Goal: Transaction & Acquisition: Purchase product/service

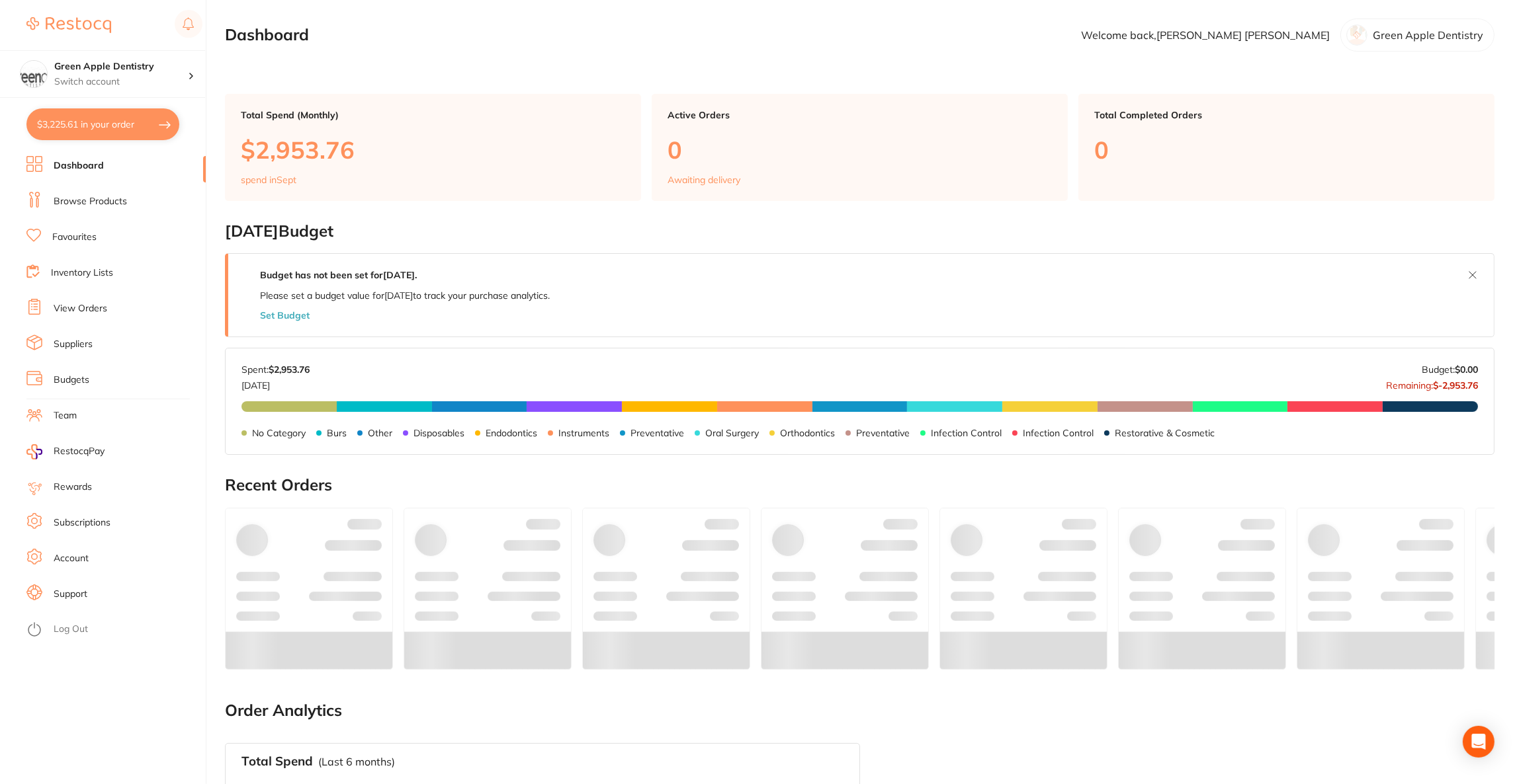
click at [128, 134] on button "$3,225.61 in your order" at bounding box center [103, 125] width 153 height 31
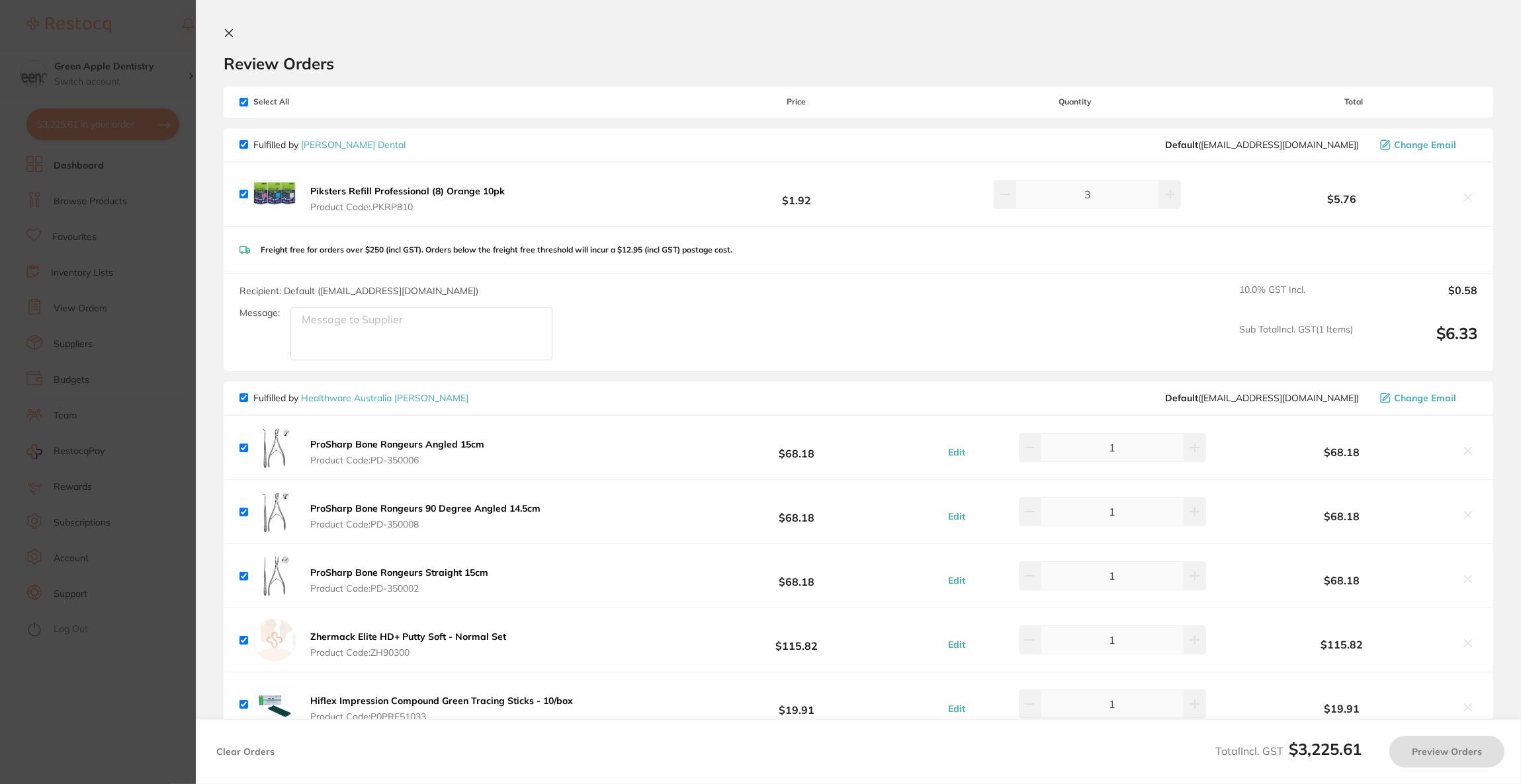
checkbox input "true"
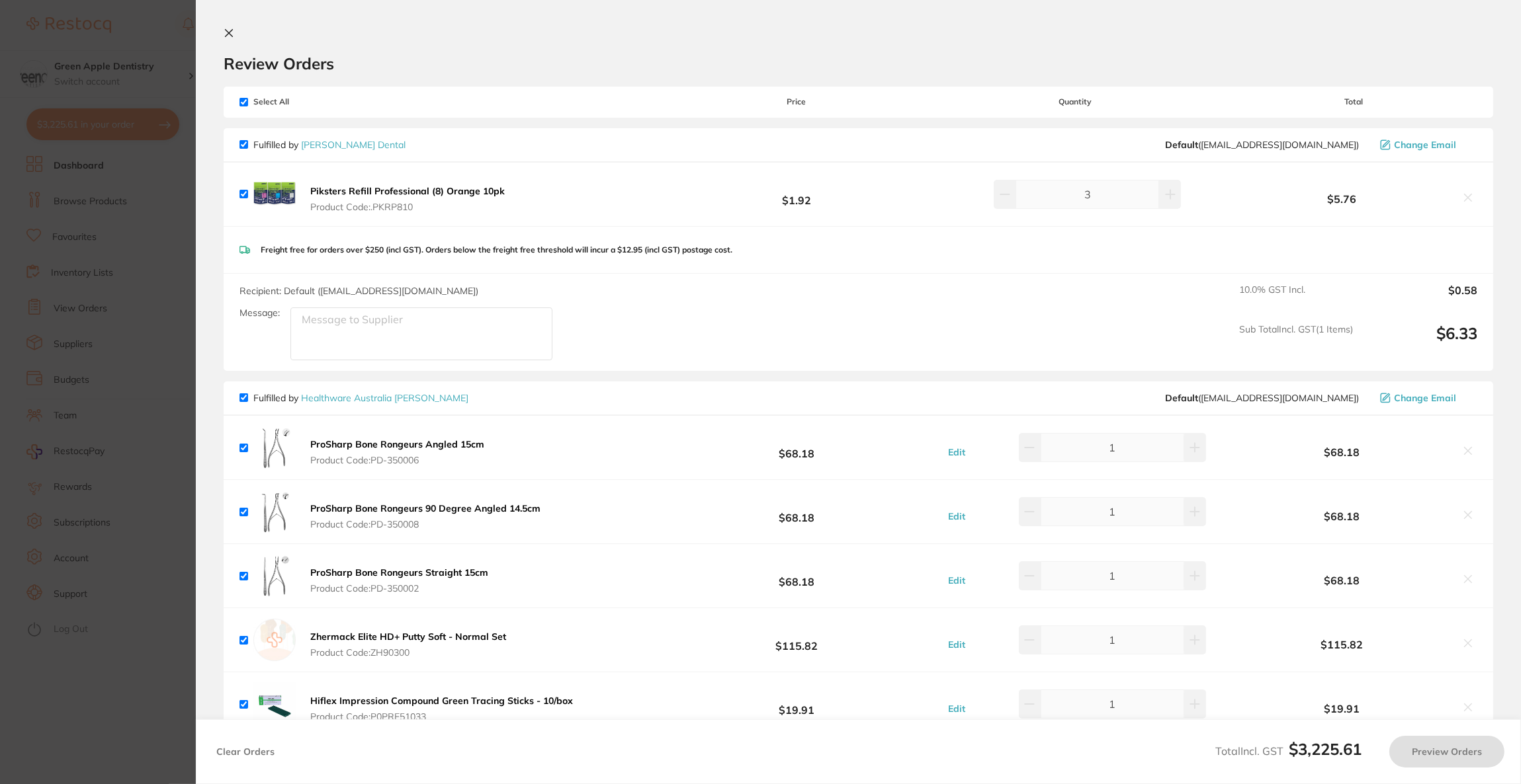
checkbox input "true"
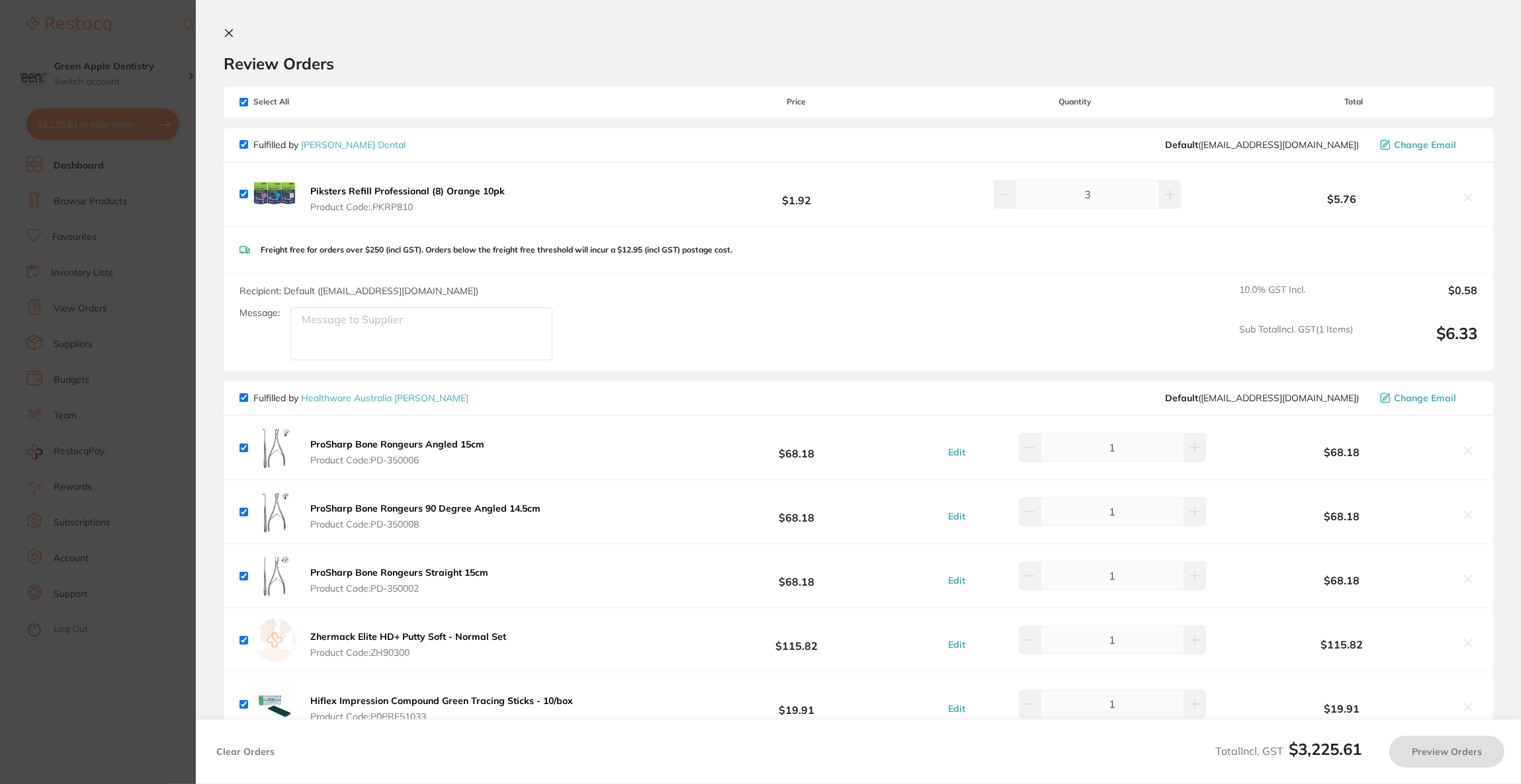
checkbox input "true"
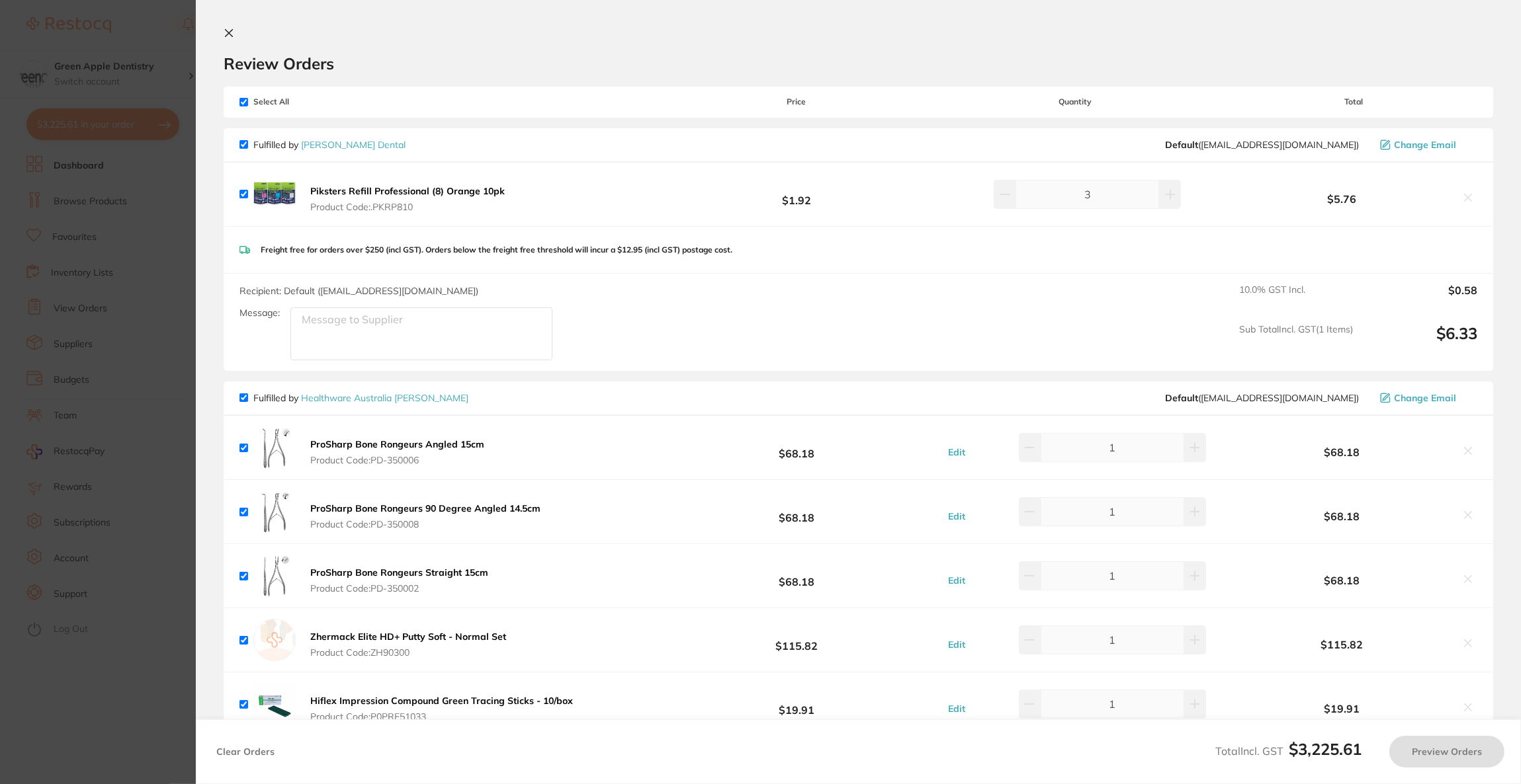
checkbox input "true"
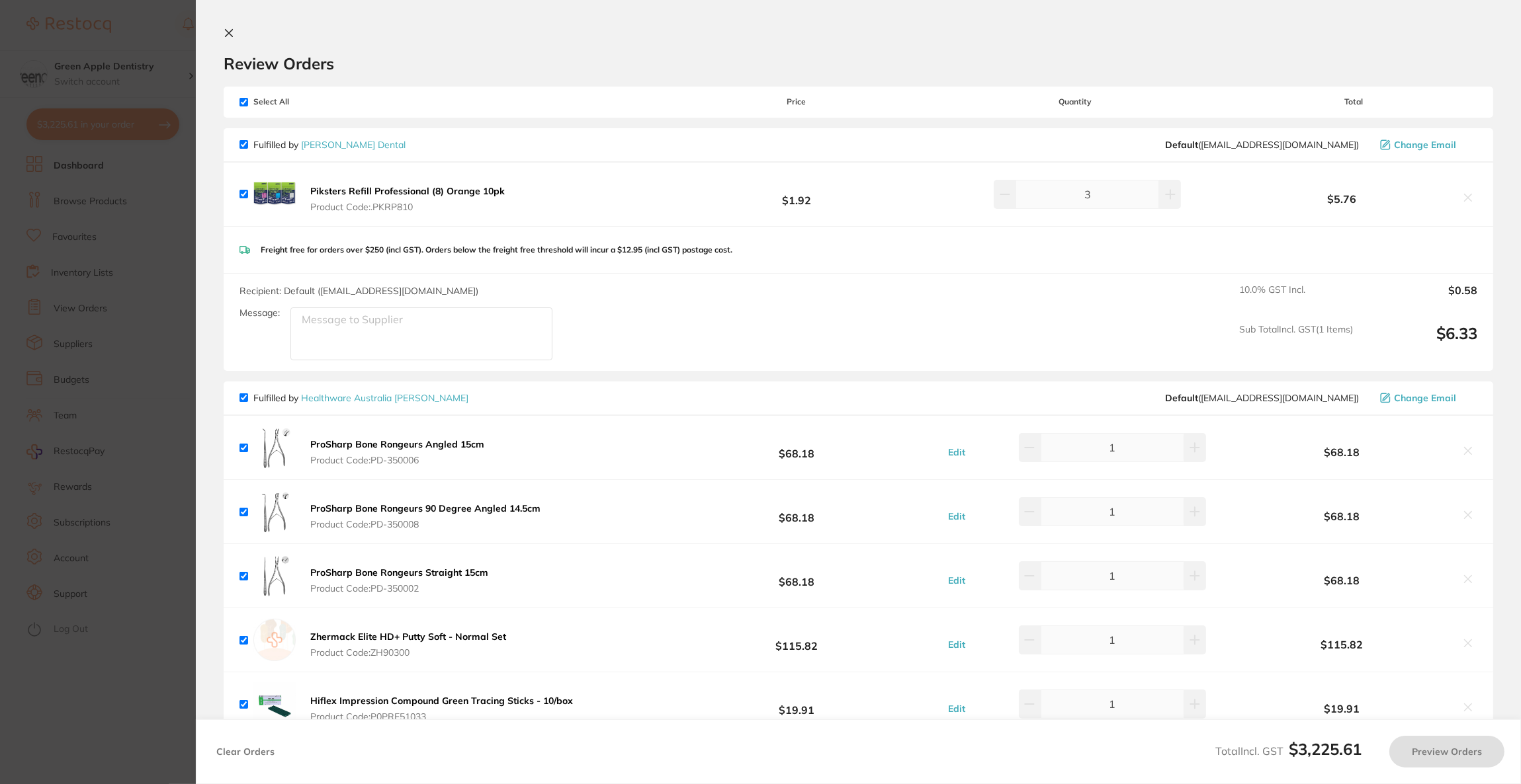
checkbox input "true"
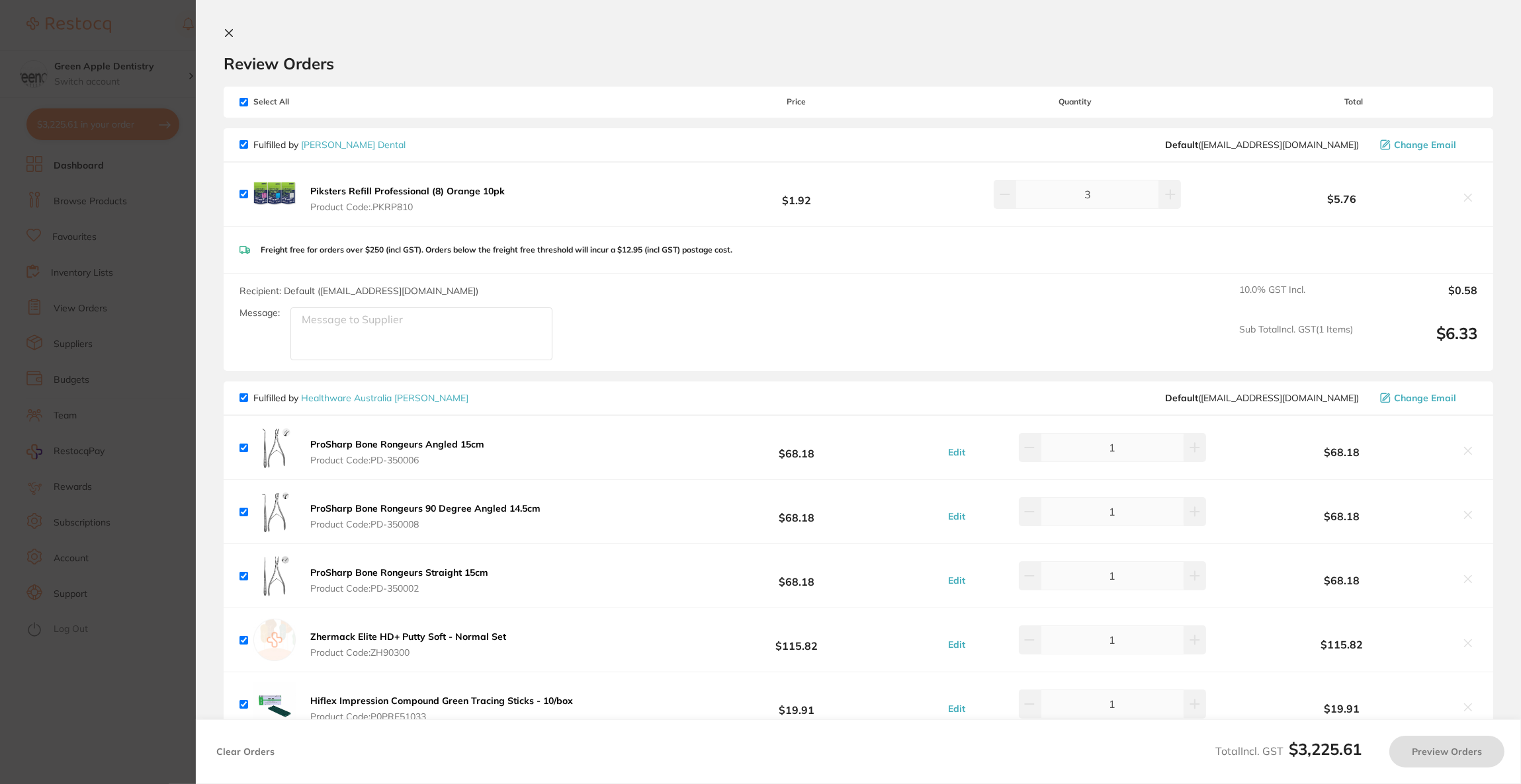
checkbox input "true"
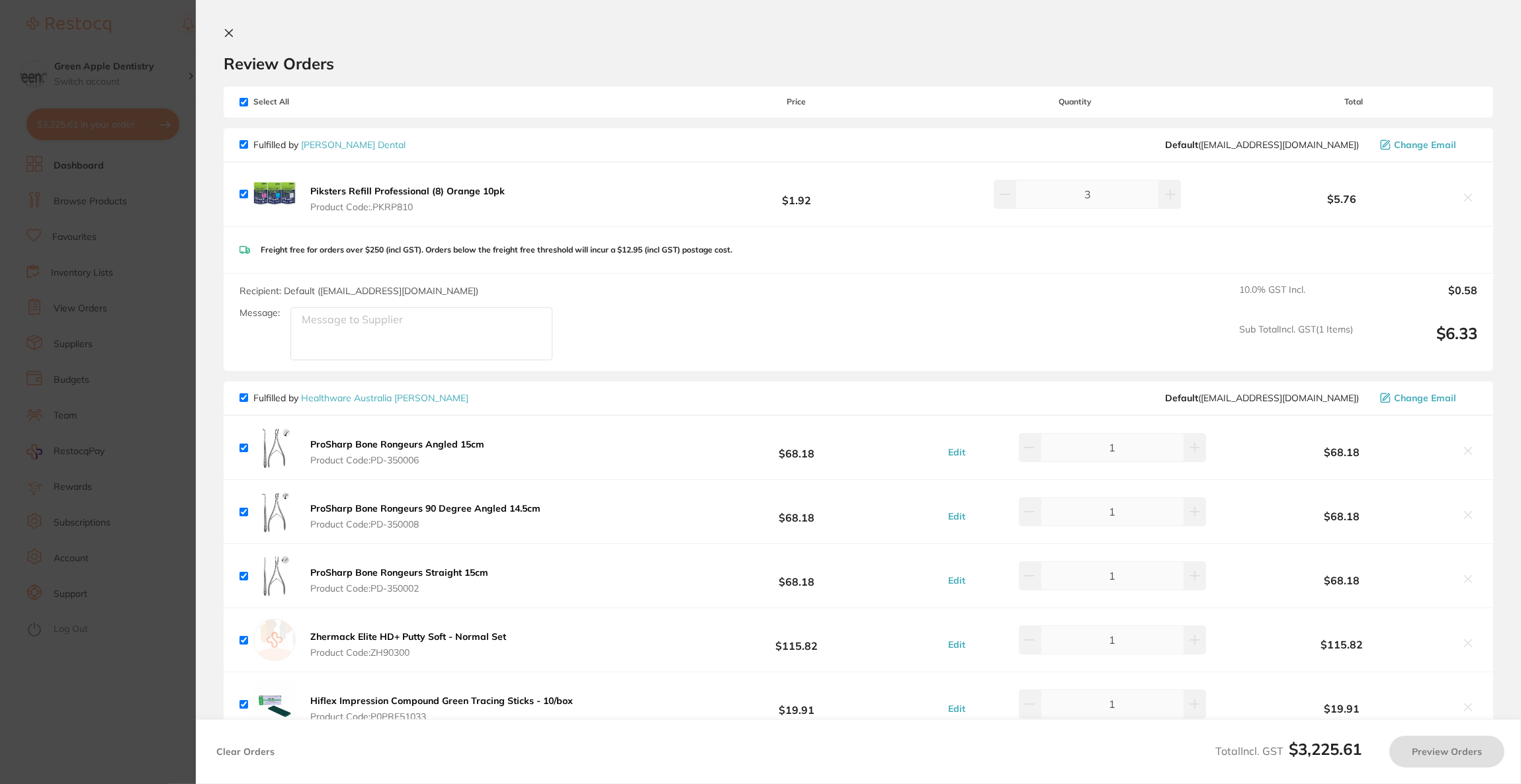
checkbox input "true"
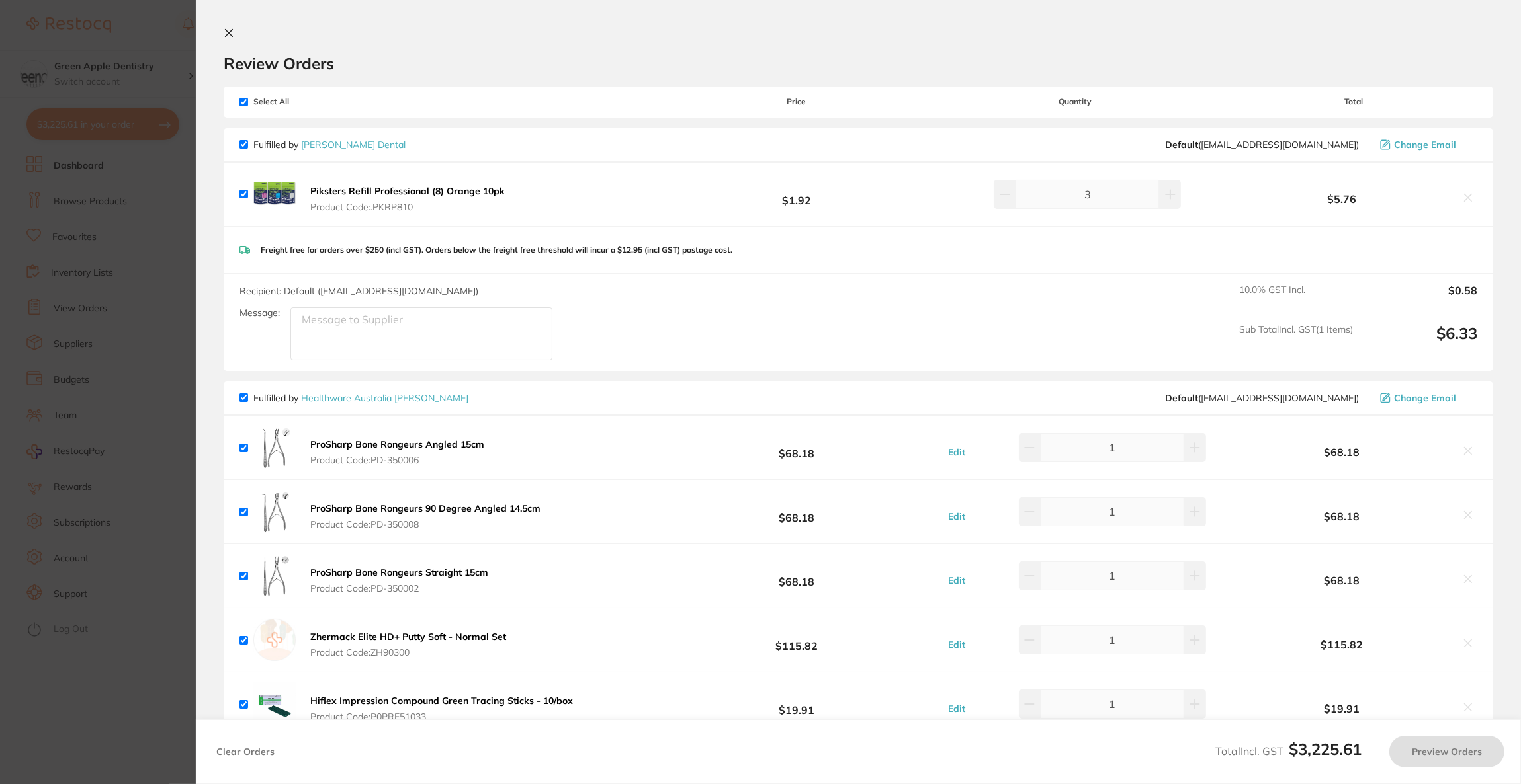
checkbox input "true"
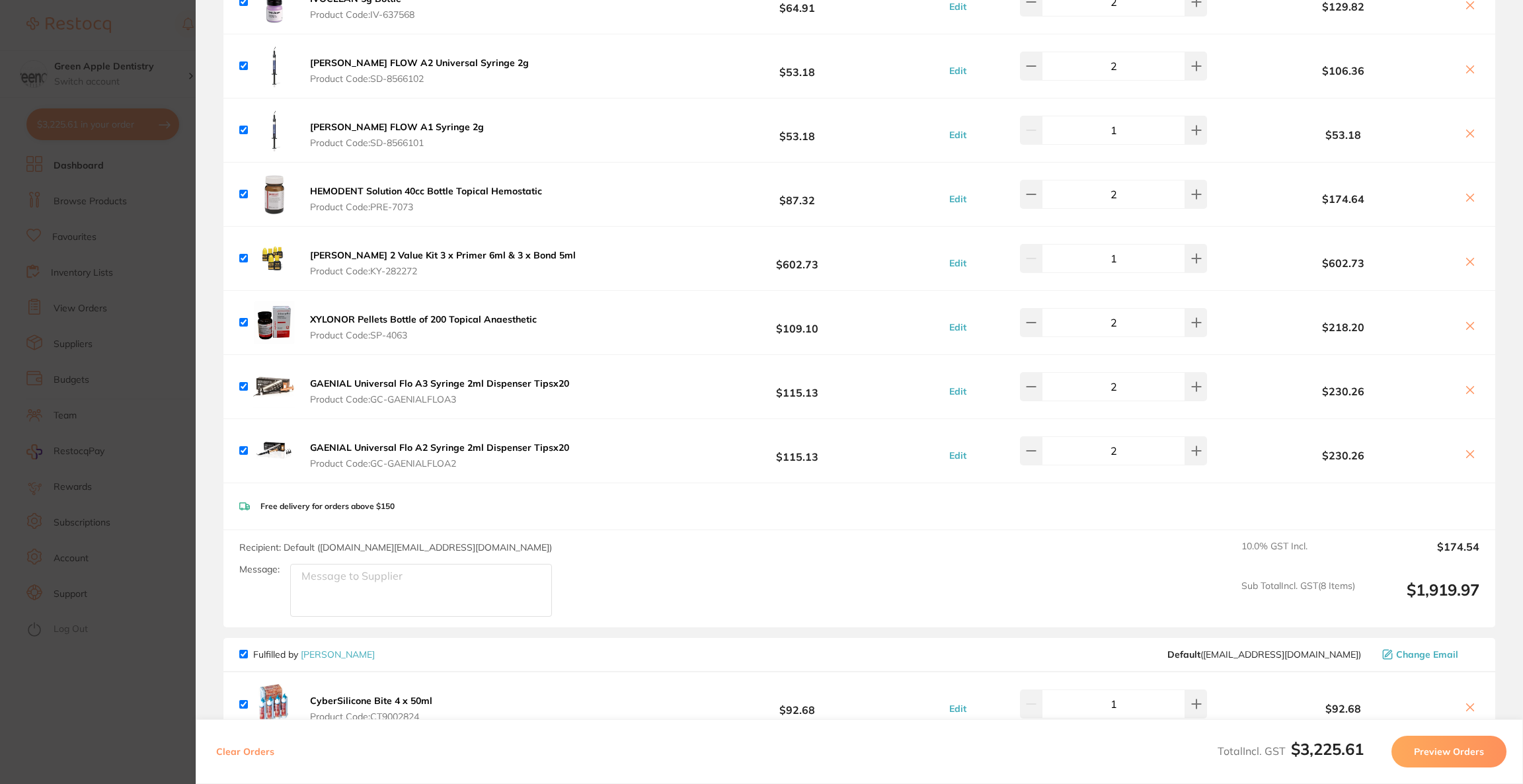
scroll to position [2747, 0]
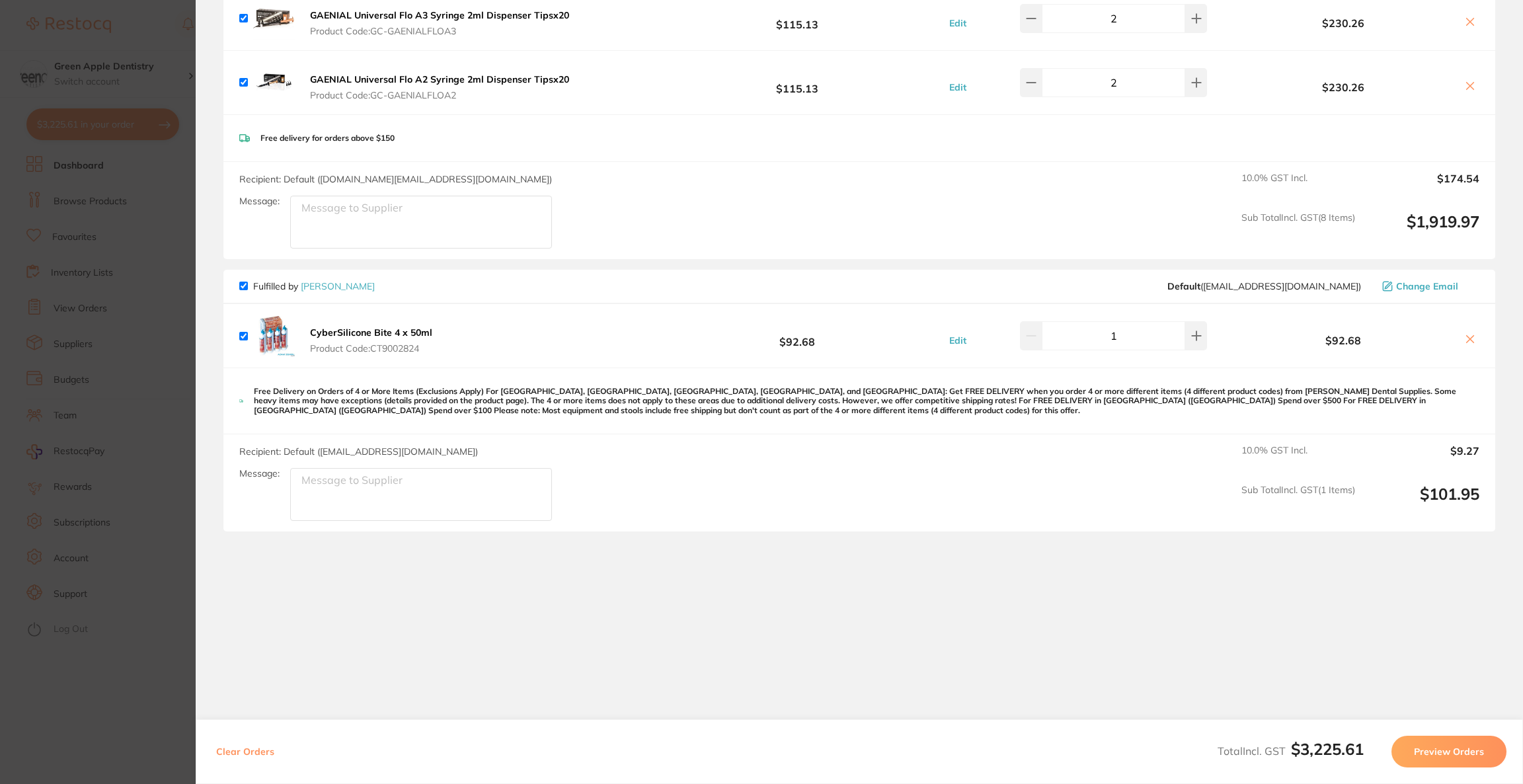
click at [1493, 753] on button "Preview Orders" at bounding box center [1448, 752] width 115 height 31
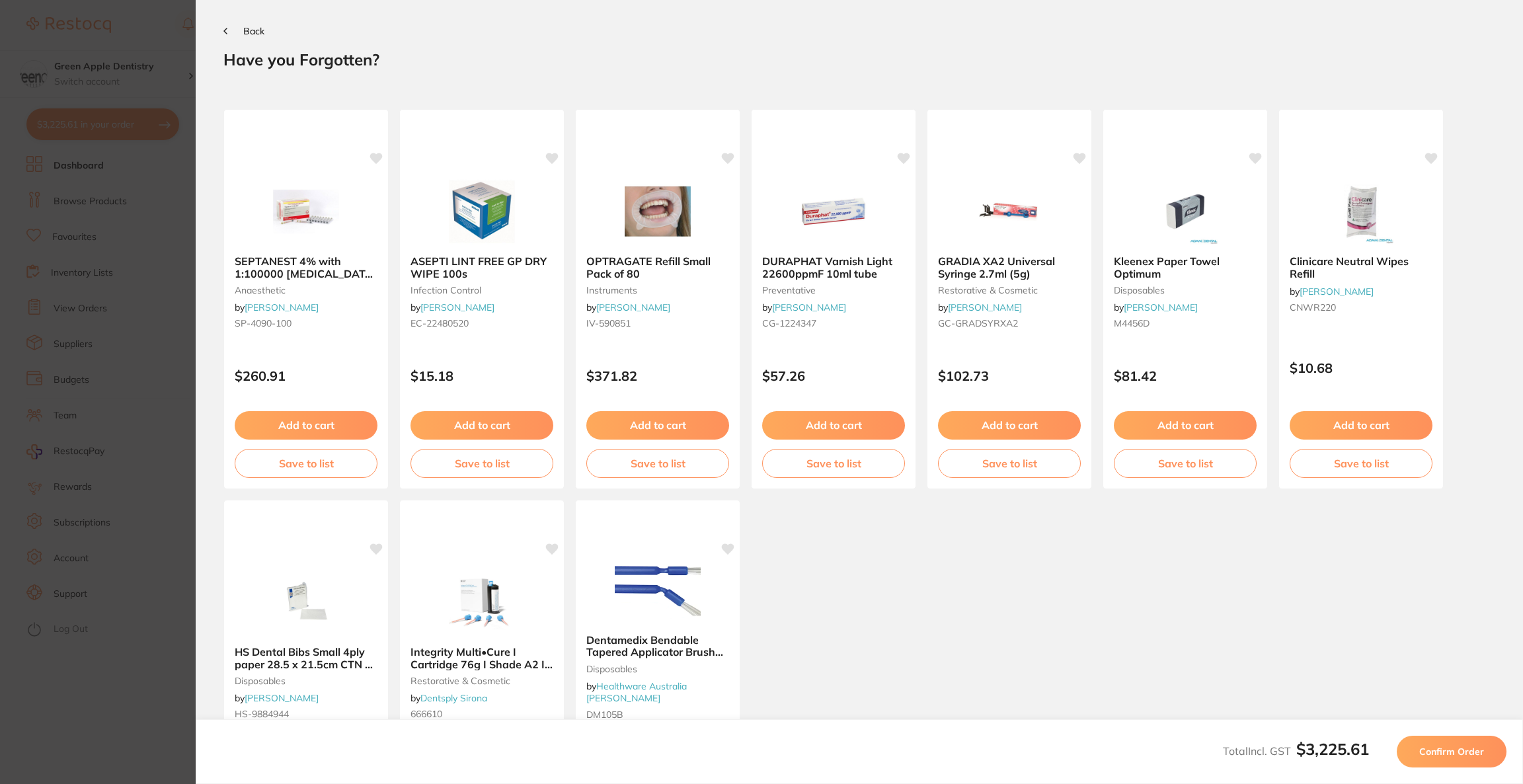
scroll to position [0, 0]
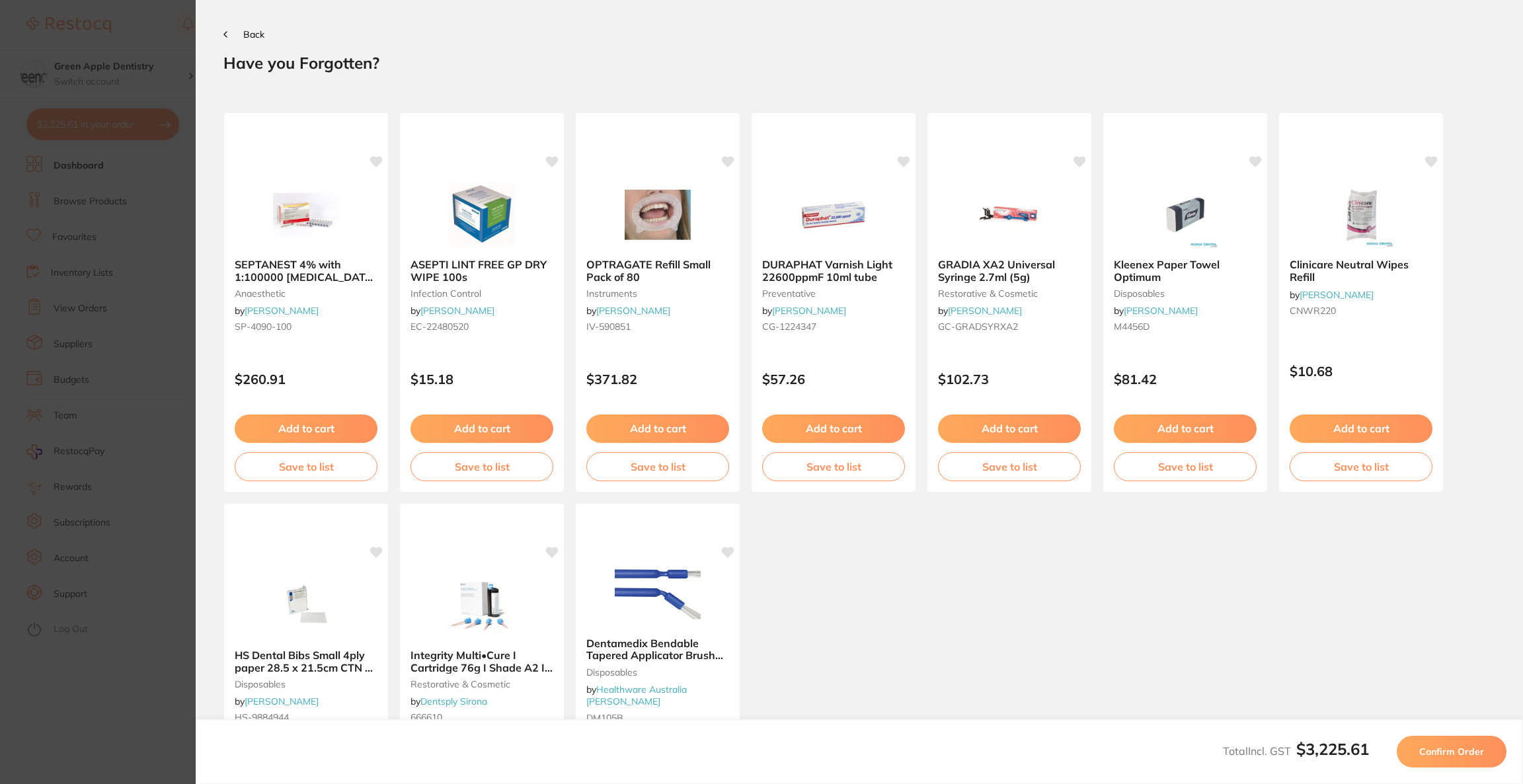
click at [1489, 753] on button "Confirm Order" at bounding box center [1451, 752] width 110 height 31
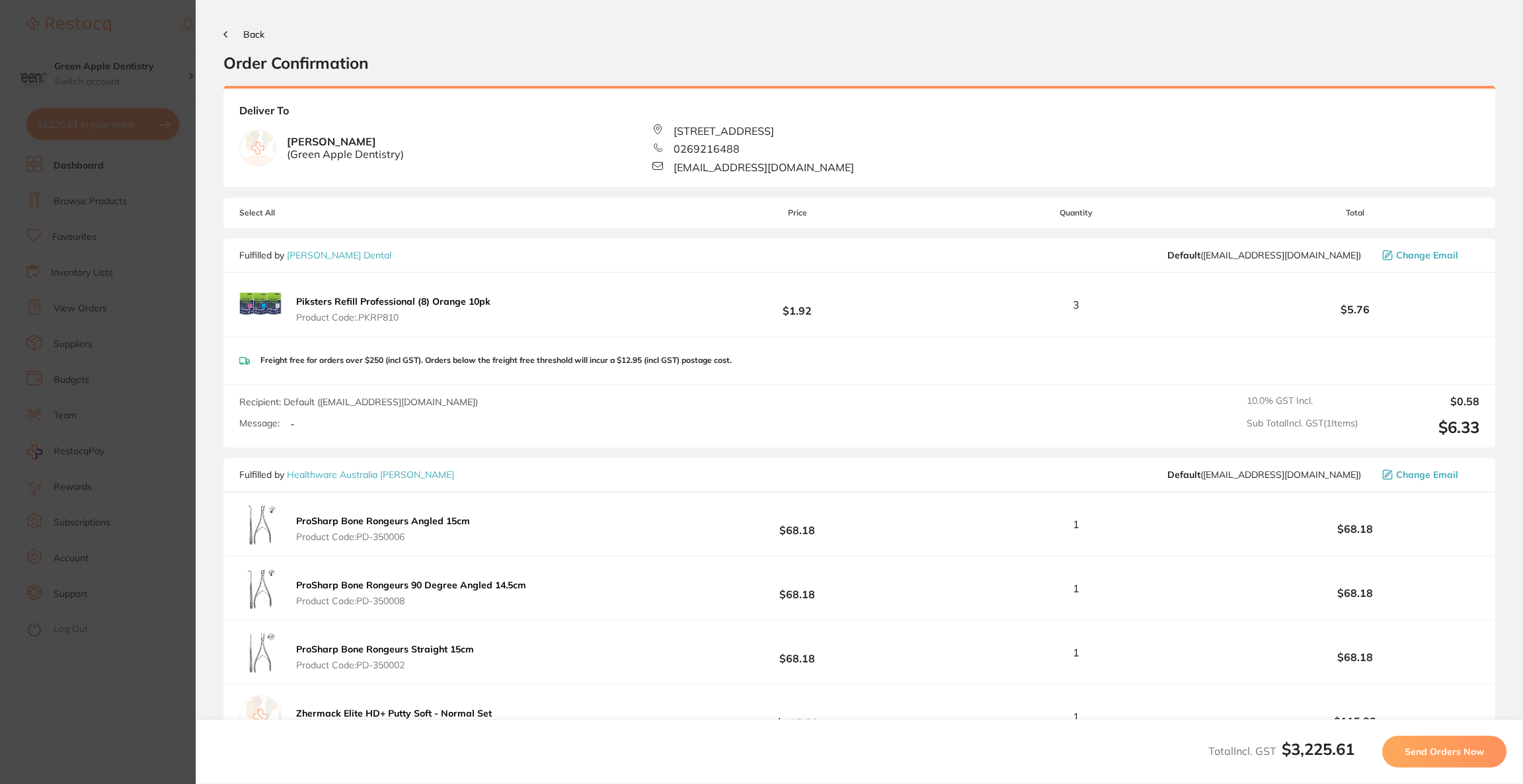
click at [1489, 753] on button "Send Orders Now" at bounding box center [1444, 752] width 125 height 31
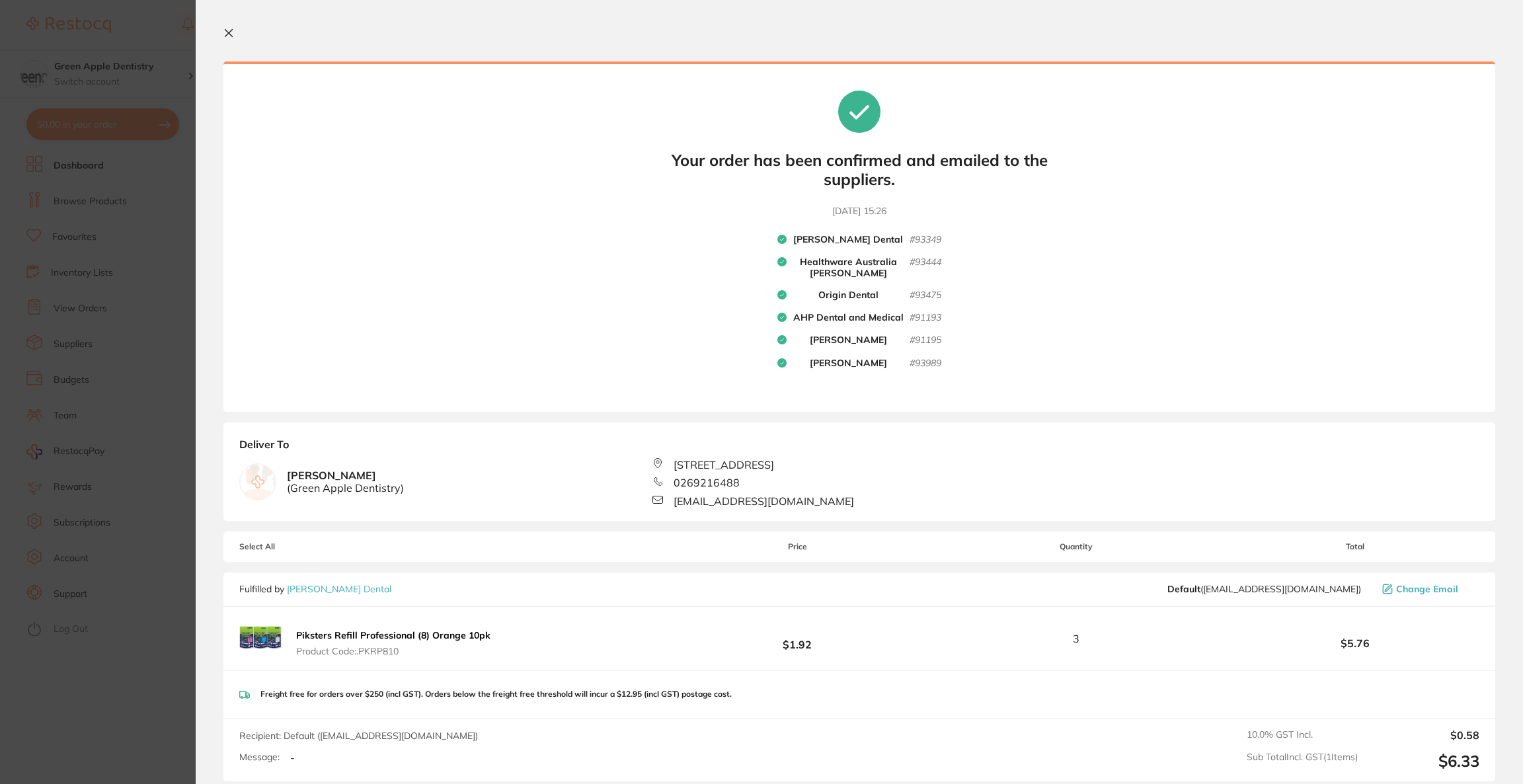
click at [94, 210] on section "Update RRP Set your pre negotiated price for this item. Item Agreed RRP (excl. …" at bounding box center [761, 392] width 1523 height 784
